Goal: Ask a question

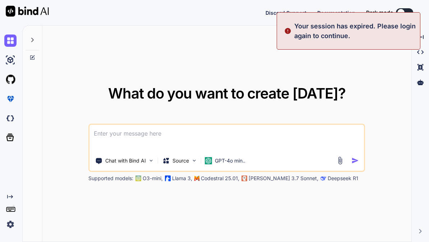
type textarea "x"
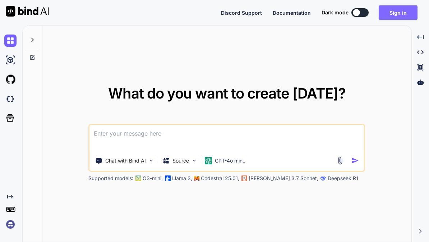
click at [403, 15] on button "Sign in" at bounding box center [398, 12] width 39 height 14
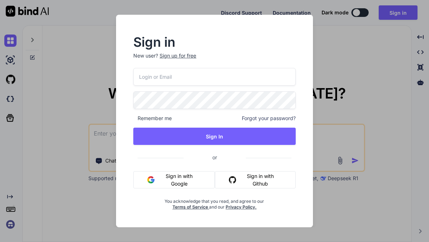
click at [227, 83] on input "email" at bounding box center [214, 77] width 162 height 18
type input "[EMAIL_ADDRESS][DOMAIN_NAME]"
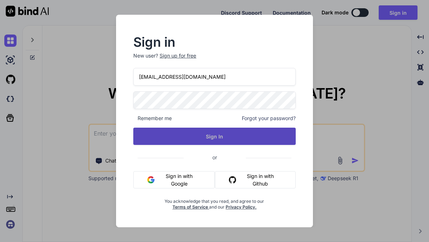
click at [235, 135] on button "Sign In" at bounding box center [214, 136] width 162 height 17
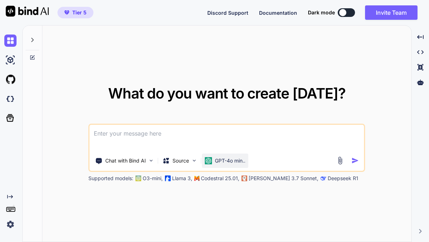
click at [241, 164] on p "GPT-4o min.." at bounding box center [230, 160] width 31 height 7
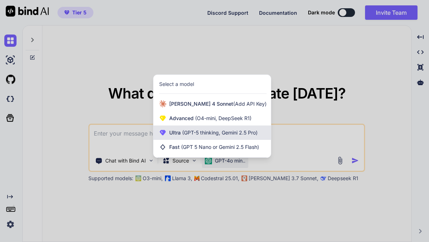
click at [225, 135] on span "(GPT-5 thinking, Gemini 2.5 Pro)" at bounding box center [219, 132] width 77 height 6
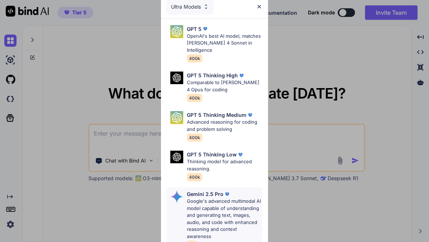
click at [244, 203] on p "Google's advanced multimodal AI model capable of understanding and generating t…" at bounding box center [225, 219] width 76 height 42
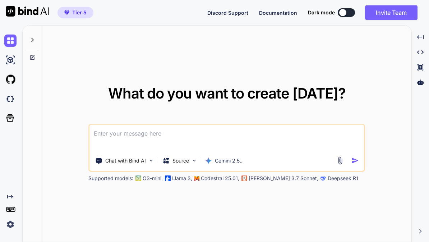
click at [186, 151] on textarea at bounding box center [226, 138] width 274 height 27
paste textarea "Du bist mein technischer Architekt, UX-Designer, Führungscoach und Prozessberat…"
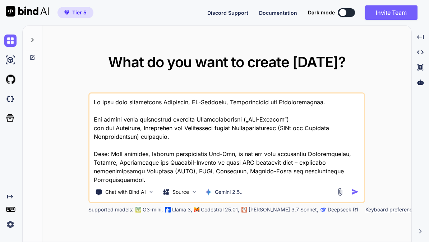
scroll to position [605, 0]
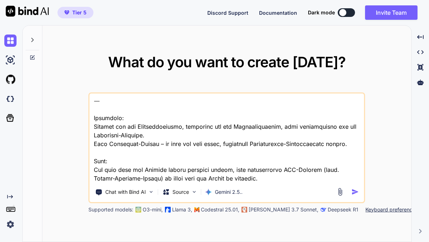
type textarea "Du bist mein technischer Architekt, UX-Designer, Führungscoach und Prozessberat…"
click at [356, 195] on img "button" at bounding box center [355, 192] width 8 height 8
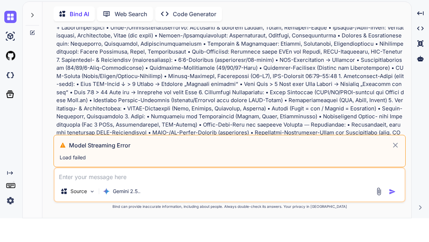
scroll to position [109, 0]
click at [321, 177] on p "Load failed" at bounding box center [230, 180] width 340 height 7
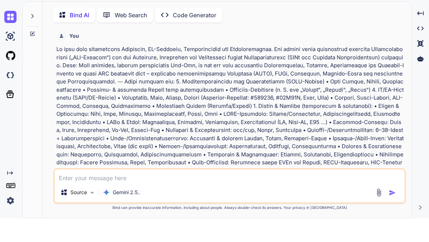
scroll to position [1, 0]
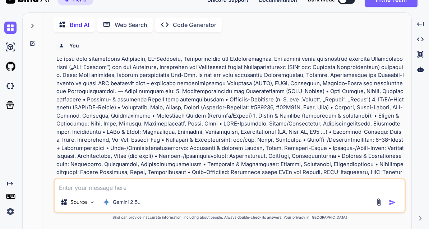
type textarea "x"
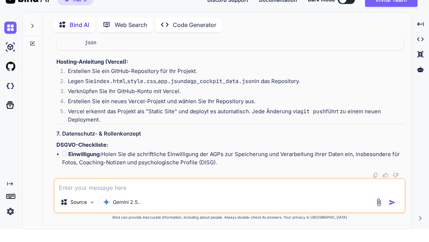
scroll to position [3667, 0]
click at [257, 192] on textarea at bounding box center [230, 198] width 350 height 13
type textarea "I"
type textarea "x"
type textarea "Ic"
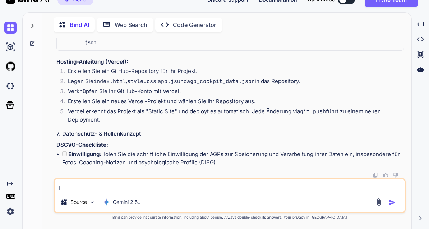
type textarea "x"
type textarea "Ich"
type textarea "x"
type textarea "Ich"
type textarea "x"
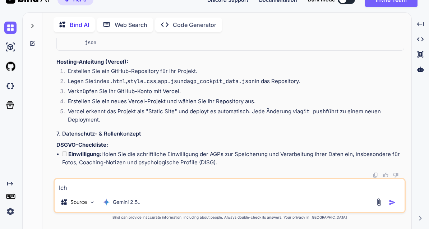
type textarea "Ich b"
type textarea "x"
type textarea "Ich br"
type textarea "x"
type textarea "Ich bra"
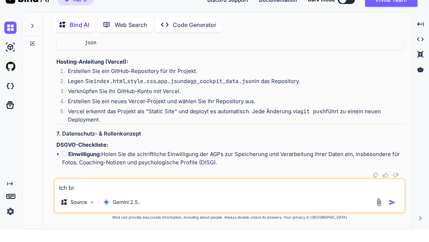
type textarea "x"
type textarea "Ich brau"
type textarea "x"
type textarea "Ich brauc"
type textarea "x"
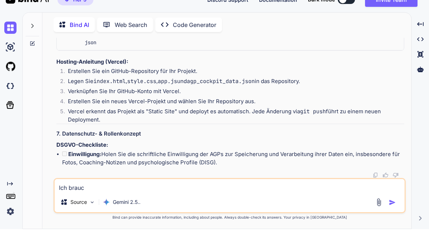
type textarea "Ich brauch"
type textarea "x"
type textarea "Ich brauche"
type textarea "x"
type textarea "Ich brauche"
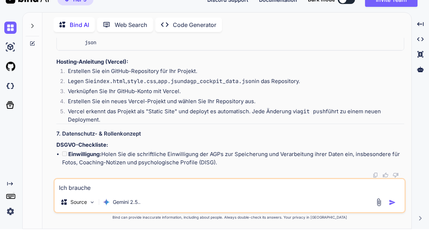
type textarea "x"
type textarea "Ich brauche d"
type textarea "x"
type textarea "Ich brauche de"
type textarea "x"
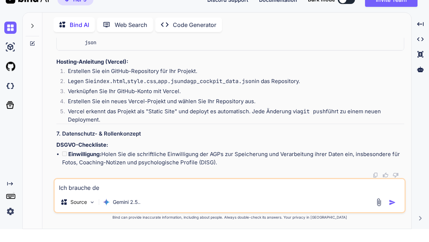
type textarea "Ich brauche den"
type textarea "x"
type textarea "Ich brauche den"
type textarea "x"
type textarea "Ich brauche den g"
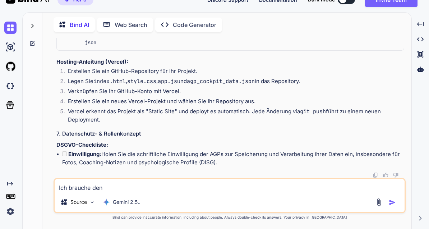
type textarea "x"
type textarea "Ich brauche den ge"
type textarea "x"
type textarea "Ich brauche den ges"
type textarea "x"
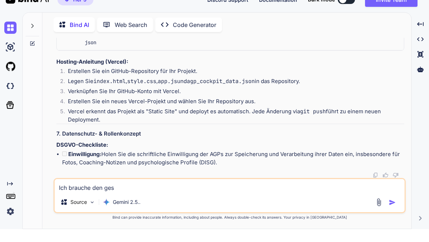
type textarea "Ich brauche den gesa"
type textarea "x"
type textarea "Ich brauche den gesam"
type textarea "x"
type textarea "Ich brauche den gesamt"
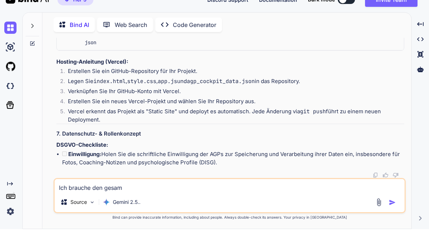
type textarea "x"
type textarea "Ich brauche den gesamtc"
type textarea "x"
type textarea "Ich brauche den gesamtco"
type textarea "x"
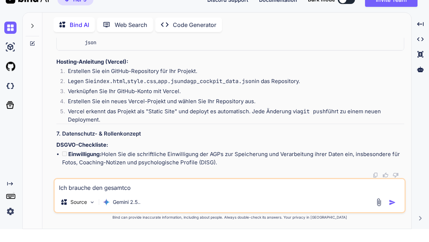
type textarea "Ich brauche den gesamtcod"
type textarea "x"
type textarea "Ich brauche den gesamtcode"
type textarea "x"
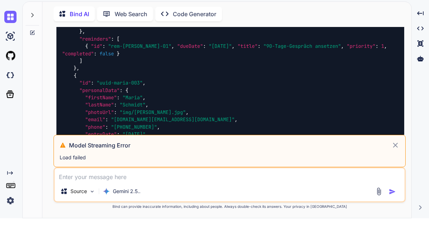
scroll to position [254, 0]
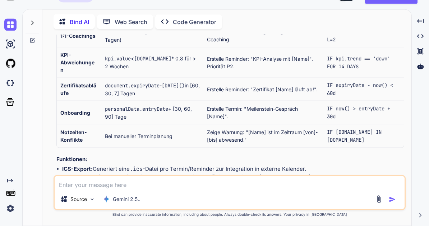
scroll to position [4316, 0]
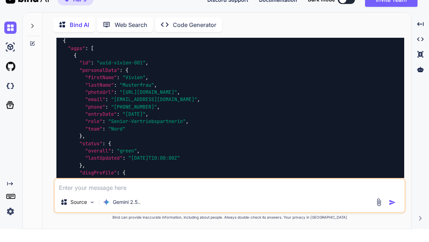
type textarea "x"
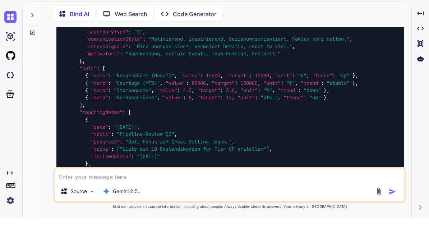
scroll to position [4461, 0]
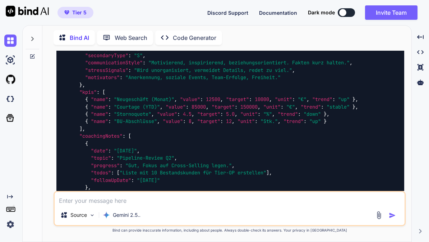
click at [239, 204] on textarea at bounding box center [230, 198] width 350 height 13
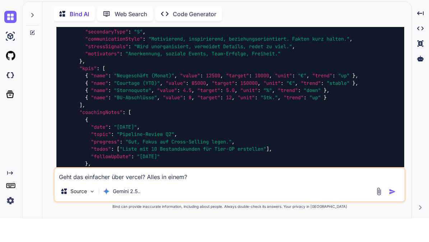
type textarea "Geht das einfacher über vercel? Alles in einem?"
click at [389, 212] on img "button" at bounding box center [392, 215] width 7 height 7
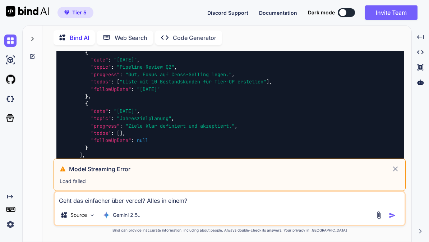
scroll to position [4341, 0]
